Goal: Transaction & Acquisition: Purchase product/service

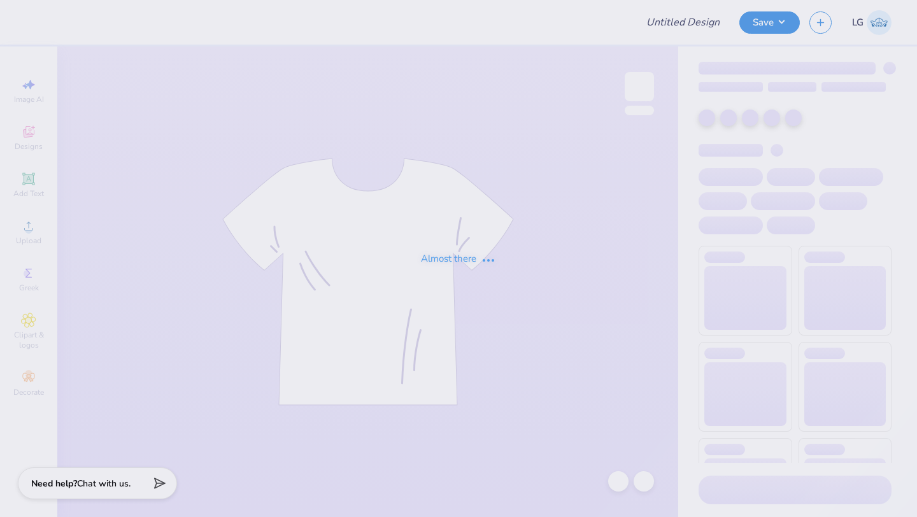
type input "Environmental Engineering Club T-shirt!"
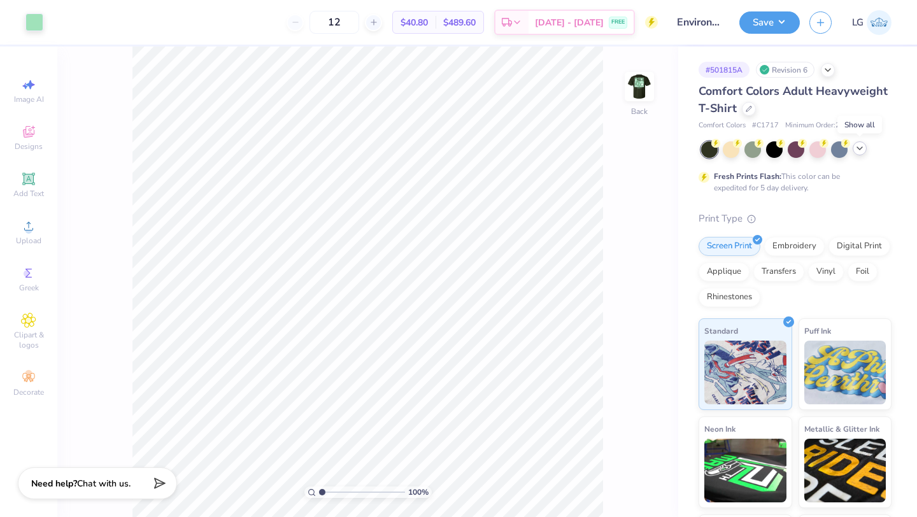
click at [861, 147] on polyline at bounding box center [859, 148] width 5 height 3
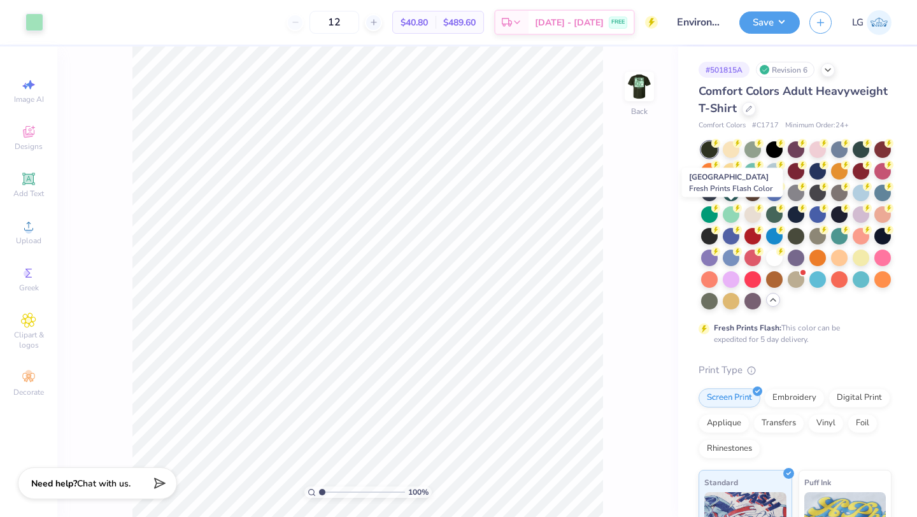
click at [734, 211] on div at bounding box center [730, 214] width 17 height 17
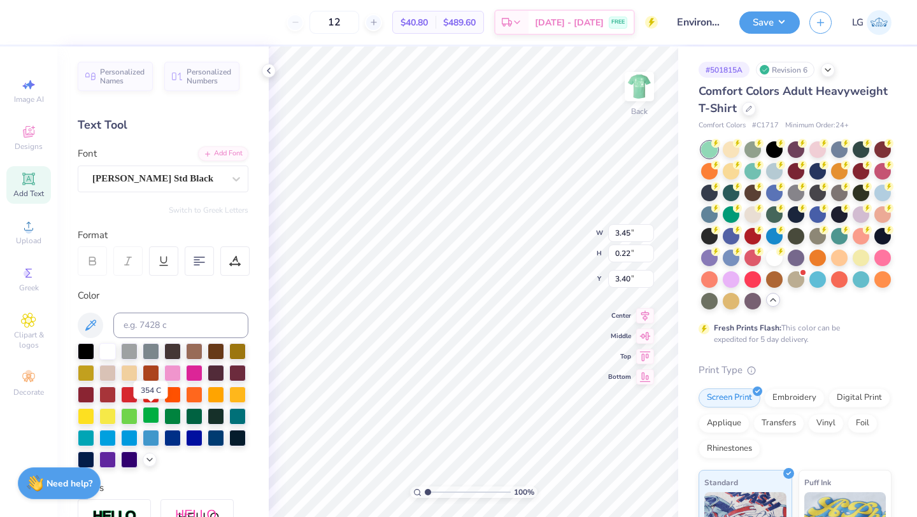
click at [144, 414] on div at bounding box center [151, 415] width 17 height 17
click at [150, 412] on div at bounding box center [151, 415] width 17 height 17
click at [33, 23] on div at bounding box center [34, 21] width 18 height 18
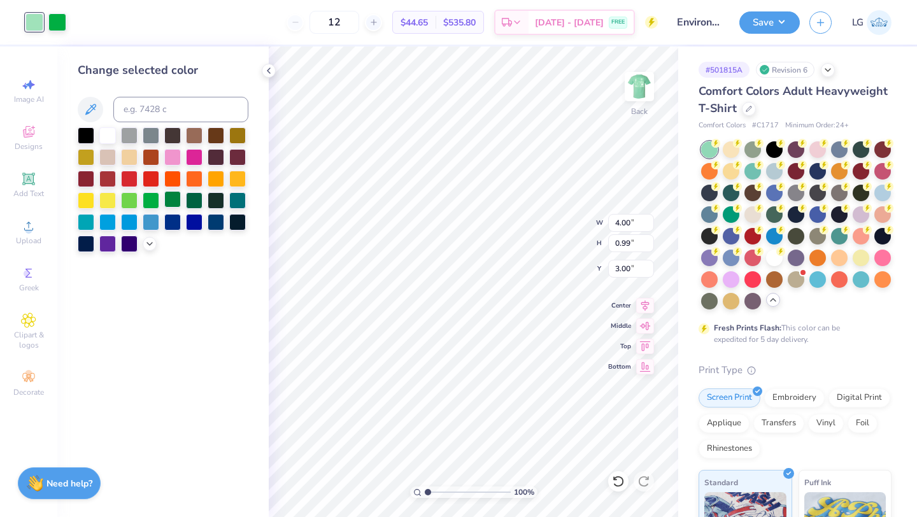
click at [176, 199] on div at bounding box center [172, 199] width 17 height 17
click at [151, 200] on div at bounding box center [151, 199] width 17 height 17
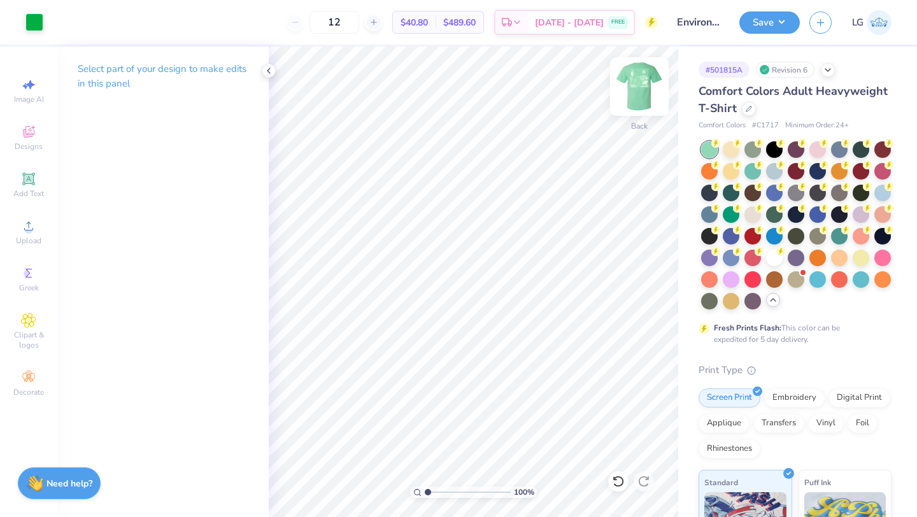
click at [641, 96] on img at bounding box center [639, 86] width 51 height 51
click at [681, 445] on div "Art colors 12 $40.80 Per Item $489.60 Total Est. Delivery [DATE] - [DATE] FREE …" at bounding box center [458, 258] width 917 height 517
click at [39, 27] on div at bounding box center [34, 21] width 18 height 18
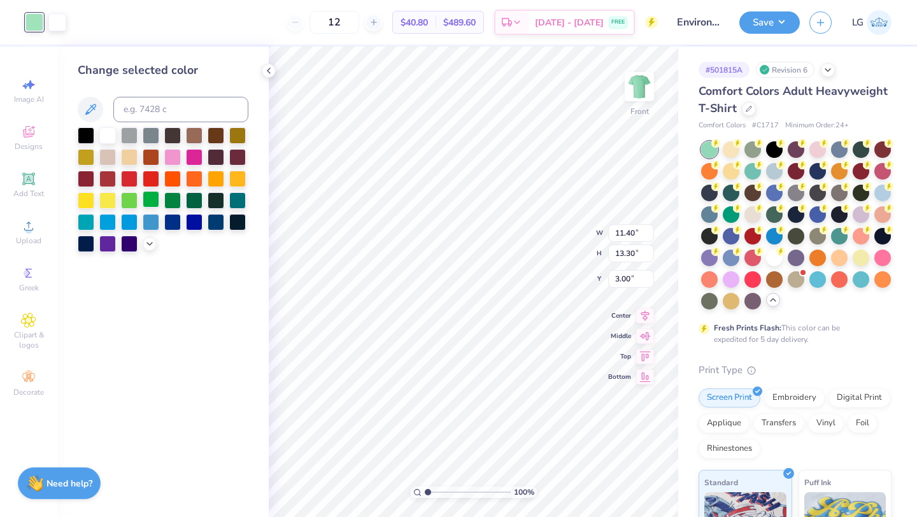
click at [150, 206] on div at bounding box center [151, 199] width 17 height 17
click at [133, 199] on div at bounding box center [129, 199] width 17 height 17
click at [146, 199] on div at bounding box center [151, 199] width 17 height 17
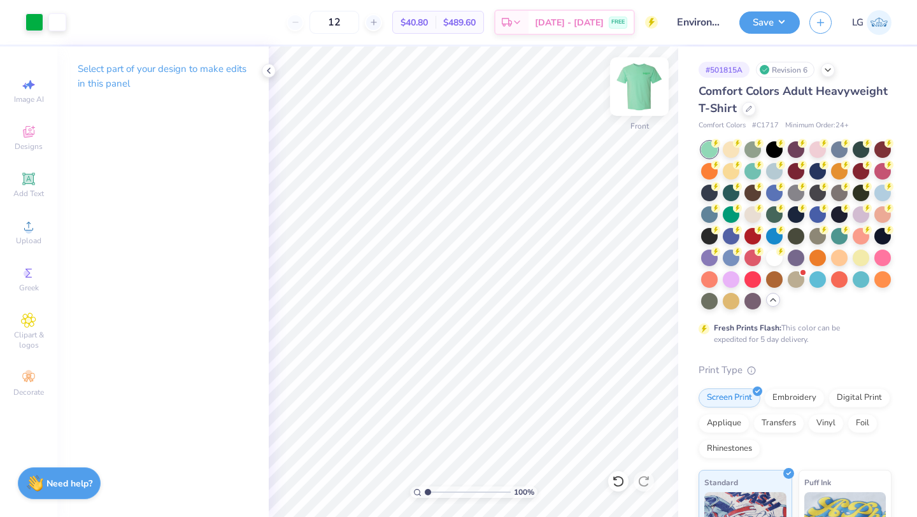
click at [643, 101] on img at bounding box center [639, 86] width 51 height 51
click at [651, 95] on img at bounding box center [639, 86] width 51 height 51
click at [36, 19] on div at bounding box center [34, 21] width 18 height 18
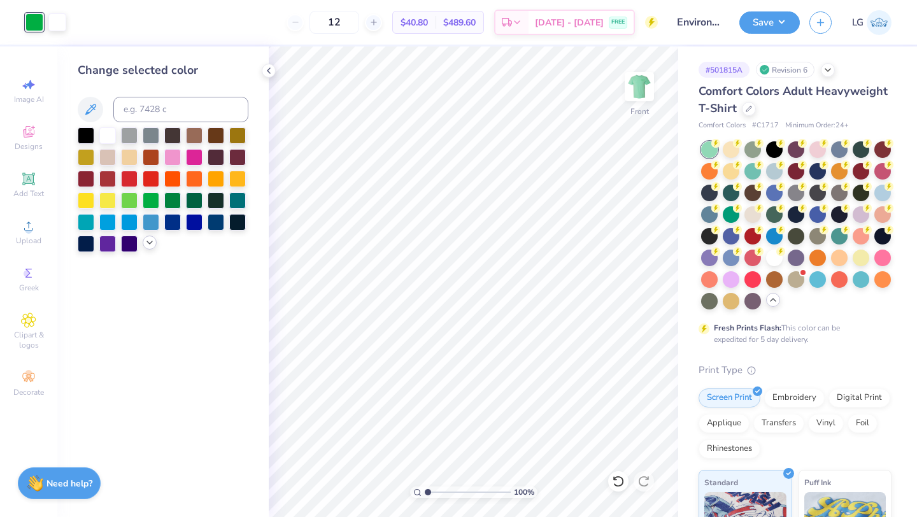
click at [147, 241] on polyline at bounding box center [149, 242] width 5 height 3
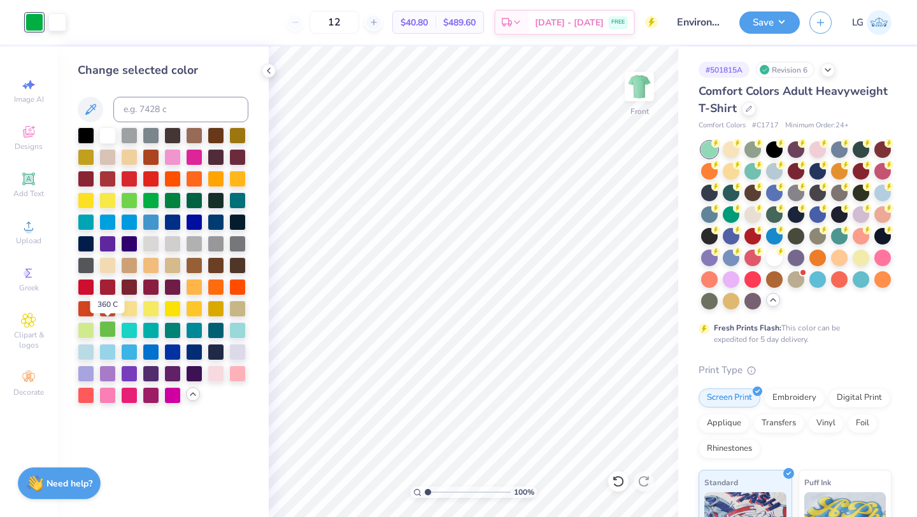
click at [108, 326] on div at bounding box center [107, 329] width 17 height 17
click at [643, 85] on img at bounding box center [639, 86] width 51 height 51
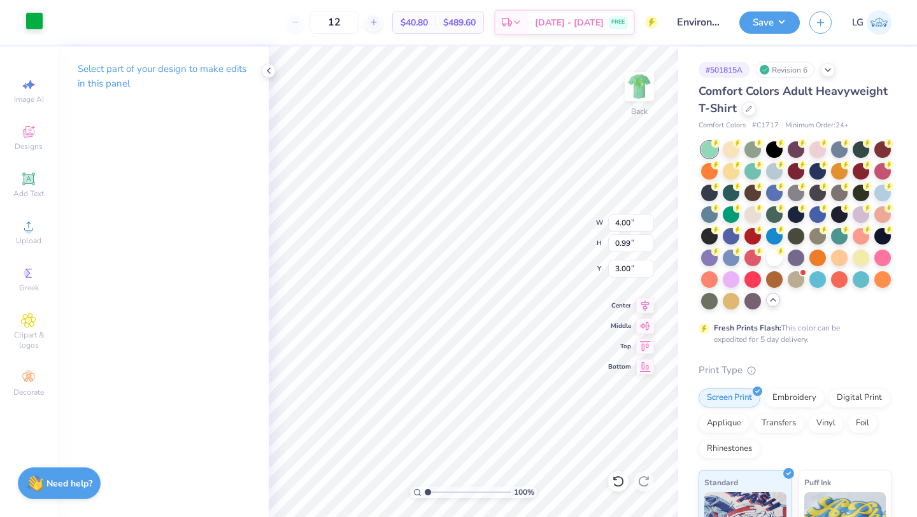
click at [34, 27] on div at bounding box center [34, 21] width 18 height 18
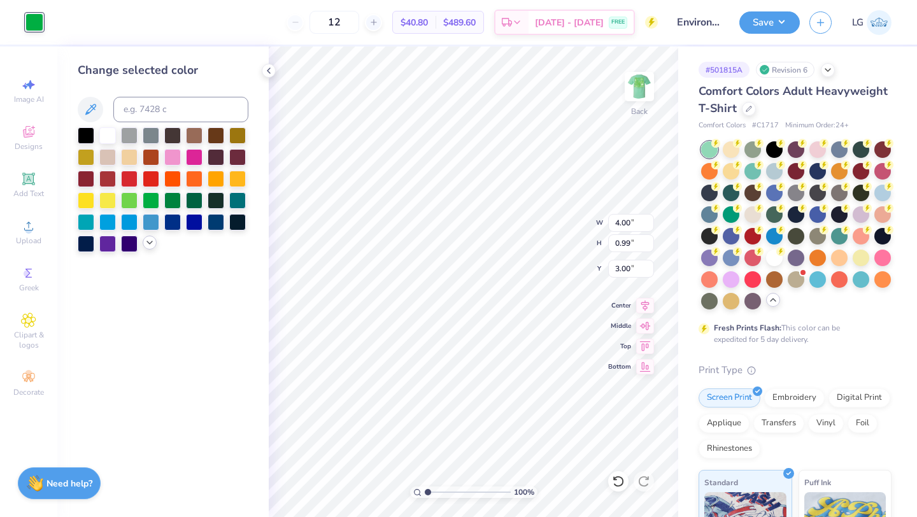
click at [153, 241] on icon at bounding box center [149, 242] width 10 height 10
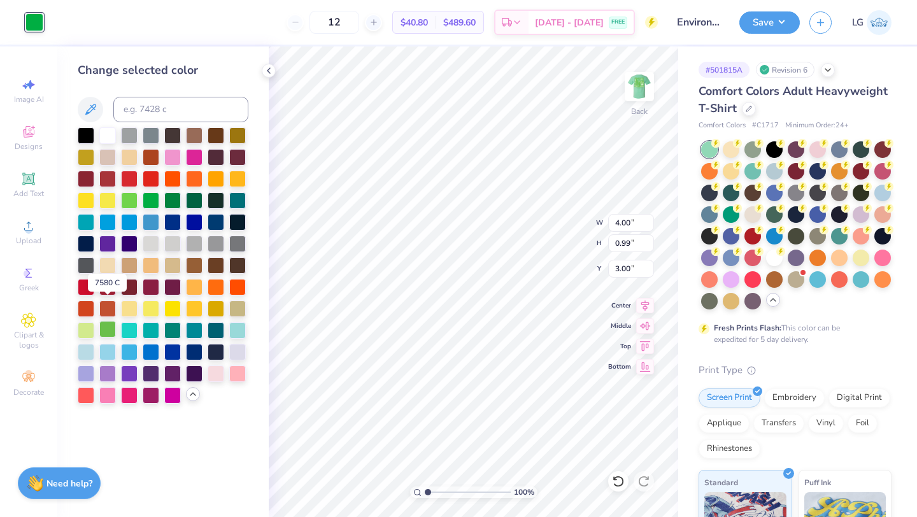
click at [109, 323] on div at bounding box center [107, 329] width 17 height 17
